Goal: Find specific page/section: Find specific page/section

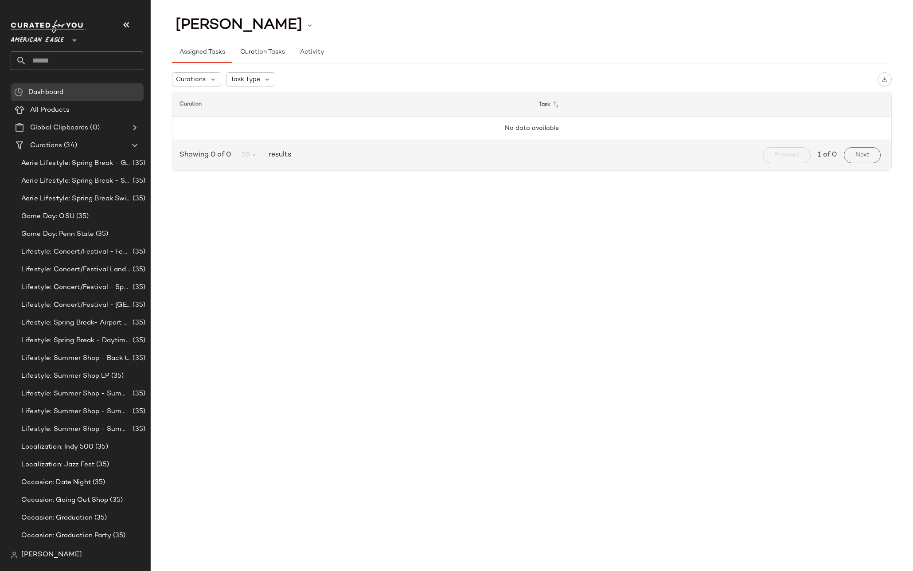
click at [54, 33] on span "American Eagle" at bounding box center [37, 38] width 53 height 16
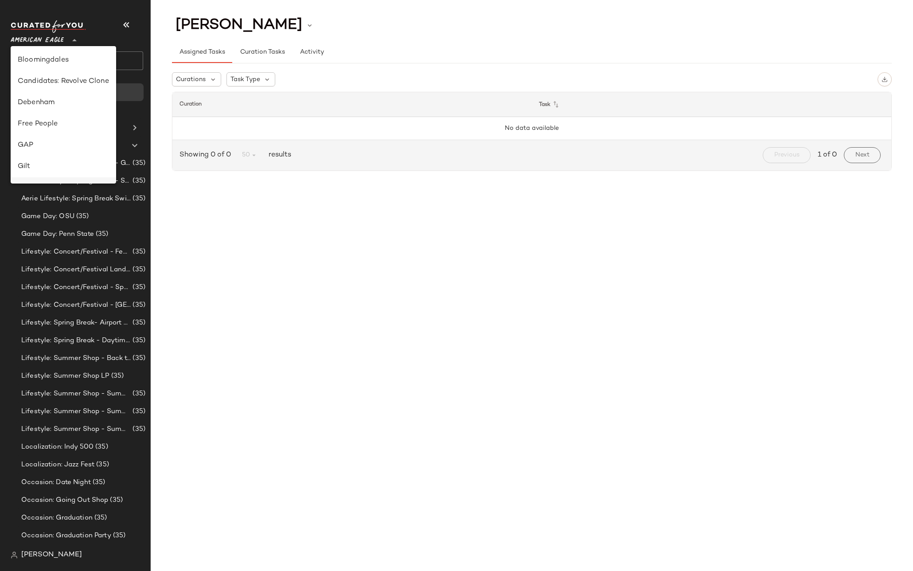
scroll to position [213, 0]
click at [49, 65] on div "Gilt" at bounding box center [63, 60] width 91 height 11
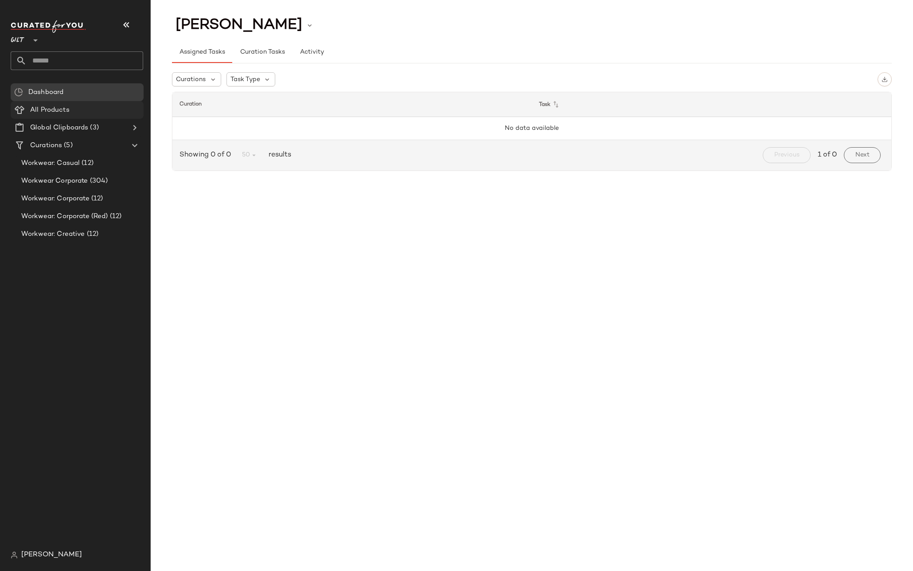
click at [50, 114] on span "All Products" at bounding box center [49, 110] width 39 height 10
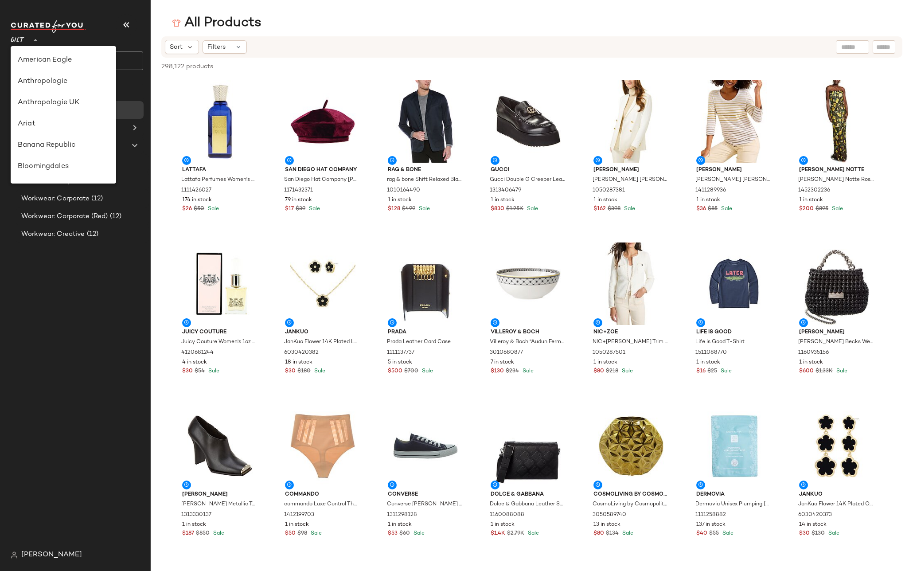
click at [33, 42] on icon at bounding box center [35, 40] width 11 height 11
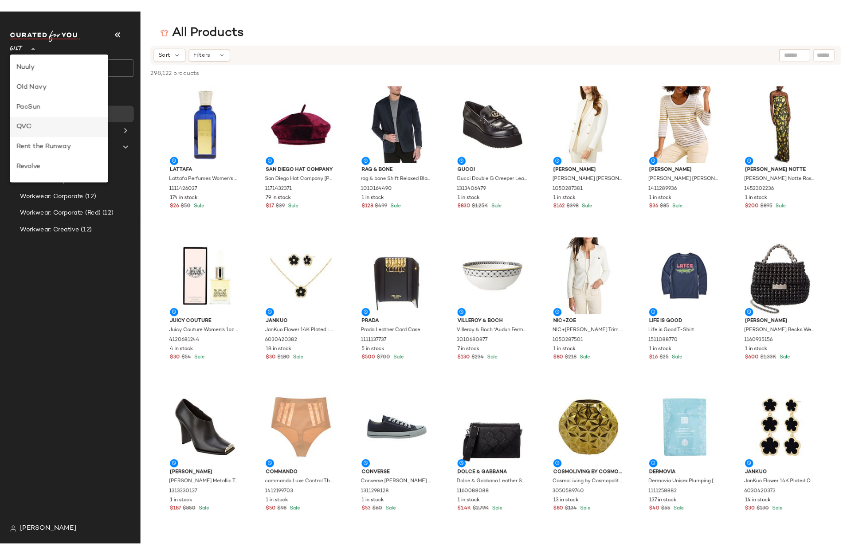
scroll to position [426, 0]
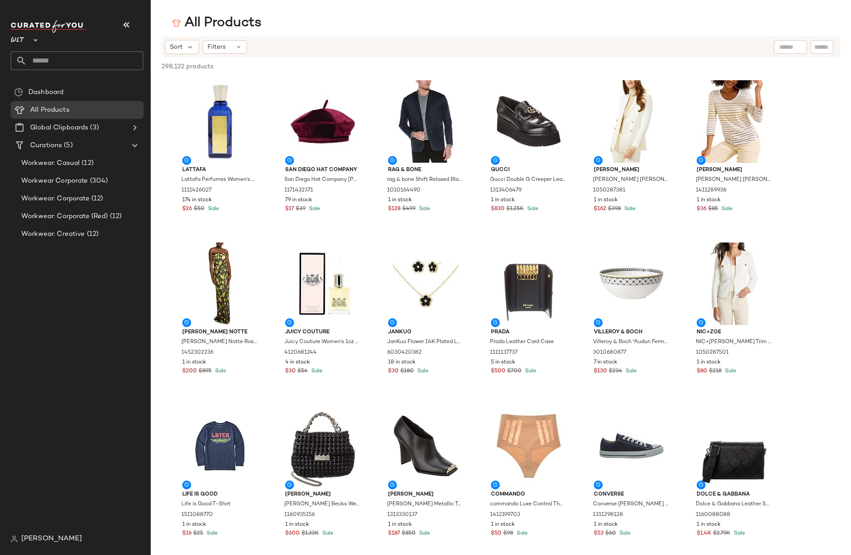
click at [31, 41] on icon at bounding box center [35, 40] width 11 height 11
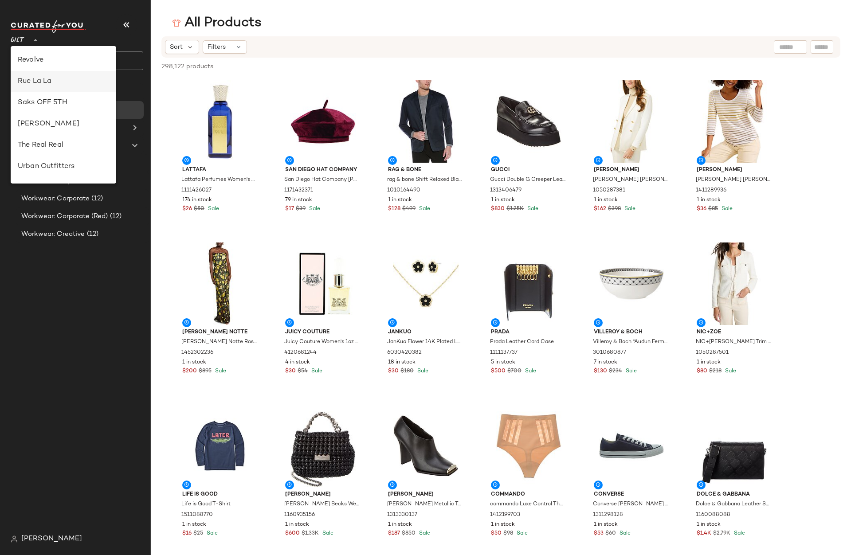
click at [40, 88] on div "Rue La La" at bounding box center [64, 81] width 106 height 21
type input "**"
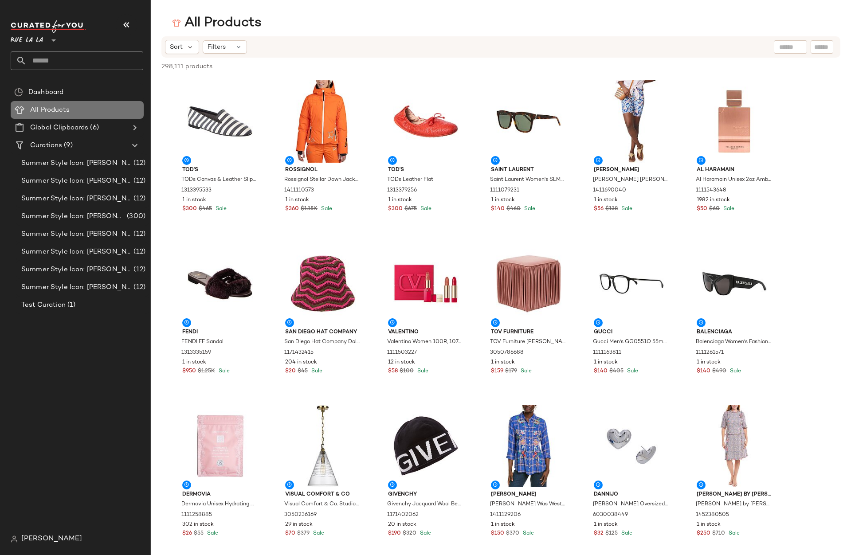
click at [74, 113] on div "All Products" at bounding box center [83, 110] width 113 height 10
click at [368, 47] on div "Sort Filters" at bounding box center [443, 47] width 556 height 14
